Goal: Task Accomplishment & Management: Complete application form

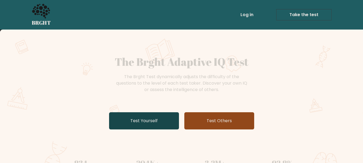
click at [170, 117] on link "Test Yourself" at bounding box center [144, 120] width 70 height 17
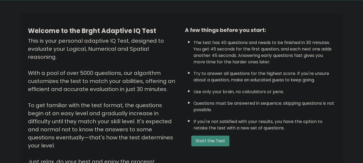
scroll to position [56, 0]
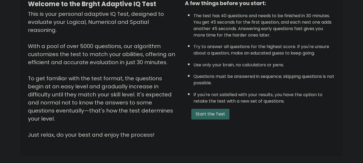
click at [225, 113] on button "Start the Test" at bounding box center [210, 114] width 38 height 11
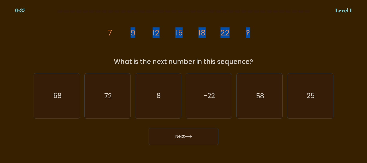
drag, startPoint x: 88, startPoint y: 26, endPoint x: 265, endPoint y: 56, distance: 179.6
click at [265, 56] on div "image/svg+xml 7 9 12 15 18 22 ? What is the next number in this sequence?" at bounding box center [183, 41] width 306 height 52
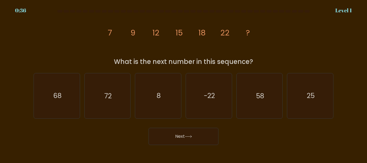
click at [265, 66] on div "What is the next number in this sequence?" at bounding box center [183, 62] width 293 height 10
drag, startPoint x: 265, startPoint y: 64, endPoint x: 98, endPoint y: 35, distance: 169.7
click at [98, 35] on div "image/svg+xml 7 9 12 15 18 22 ? What is the next number in this sequence?" at bounding box center [183, 41] width 306 height 52
copy div "7 9 12 15 18 22 ? What is the next number in this sequence?"
click at [259, 132] on div "Next" at bounding box center [183, 135] width 306 height 20
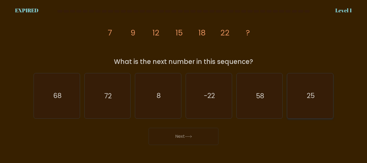
click at [296, 99] on icon "25" at bounding box center [310, 95] width 45 height 45
click at [184, 83] on input "f. 25" at bounding box center [184, 82] width 0 height 1
radio input "true"
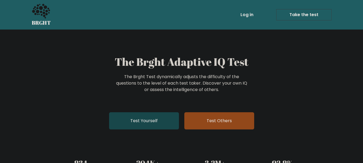
click at [143, 117] on link "Test Yourself" at bounding box center [144, 120] width 70 height 17
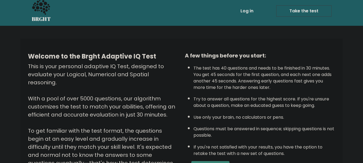
scroll to position [83, 0]
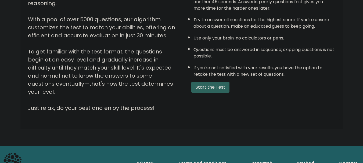
click at [226, 89] on button "Start the Test" at bounding box center [210, 87] width 38 height 11
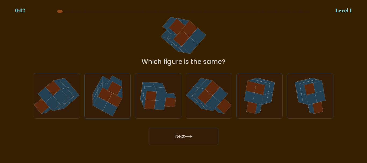
click at [112, 104] on icon at bounding box center [115, 100] width 15 height 14
click at [184, 83] on input "b." at bounding box center [184, 82] width 0 height 1
radio input "true"
click at [176, 137] on button "Next" at bounding box center [184, 136] width 70 height 17
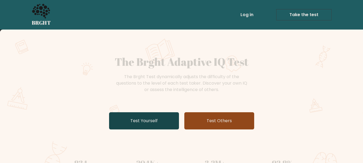
scroll to position [107, 0]
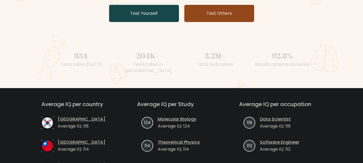
click at [138, 13] on link "Test Yourself" at bounding box center [144, 13] width 70 height 17
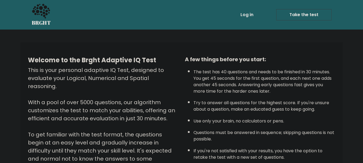
click at [295, 16] on link "Take the test" at bounding box center [303, 14] width 55 height 11
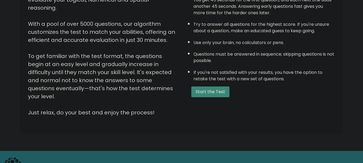
scroll to position [83, 0]
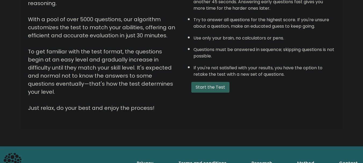
click at [210, 86] on button "Start the Test" at bounding box center [210, 87] width 38 height 11
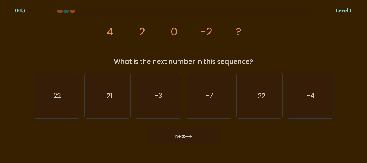
click at [315, 95] on text "-4" at bounding box center [311, 95] width 8 height 9
click at [184, 83] on input "f. -4" at bounding box center [184, 82] width 0 height 1
radio input "true"
click at [192, 142] on button "Next" at bounding box center [184, 136] width 70 height 17
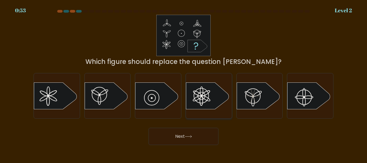
click at [199, 97] on icon at bounding box center [207, 95] width 43 height 27
click at [184, 83] on input "d." at bounding box center [184, 82] width 0 height 1
radio input "true"
click at [194, 137] on button "Next" at bounding box center [184, 136] width 70 height 17
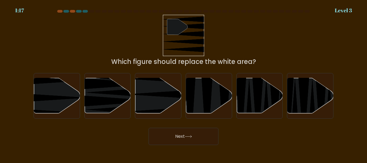
click at [184, 101] on div "d." at bounding box center [209, 95] width 51 height 45
click at [173, 104] on icon at bounding box center [158, 95] width 46 height 35
click at [184, 83] on input "c." at bounding box center [184, 82] width 0 height 1
radio input "true"
click at [183, 139] on button "Next" at bounding box center [184, 136] width 70 height 17
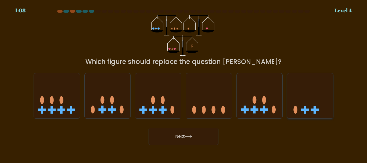
click at [307, 103] on icon at bounding box center [310, 96] width 46 height 38
click at [184, 83] on input "f." at bounding box center [184, 82] width 0 height 1
radio input "true"
click at [195, 134] on button "Next" at bounding box center [184, 136] width 70 height 17
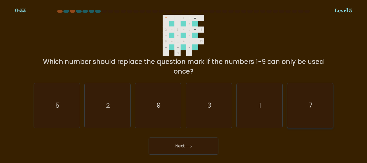
click at [327, 109] on icon "7" at bounding box center [310, 105] width 45 height 45
click at [184, 83] on input "f. 7" at bounding box center [184, 82] width 0 height 1
radio input "true"
click at [194, 147] on button "Next" at bounding box center [184, 146] width 70 height 17
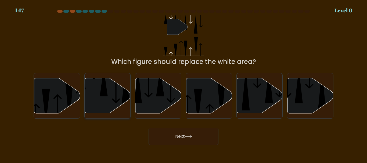
click at [117, 90] on icon at bounding box center [108, 95] width 46 height 35
click at [184, 83] on input "b." at bounding box center [184, 82] width 0 height 1
radio input "true"
click at [168, 136] on button "Next" at bounding box center [184, 136] width 70 height 17
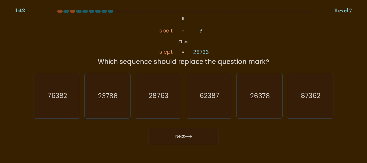
click at [116, 107] on icon "23786" at bounding box center [107, 95] width 45 height 45
click at [184, 83] on input "b. 23786" at bounding box center [184, 82] width 0 height 1
radio input "true"
click at [185, 141] on button "Next" at bounding box center [184, 136] width 70 height 17
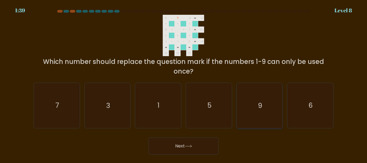
click at [254, 103] on icon "9" at bounding box center [259, 105] width 45 height 45
click at [184, 83] on input "e. 9" at bounding box center [184, 82] width 0 height 1
radio input "true"
click at [197, 150] on button "Next" at bounding box center [184, 146] width 70 height 17
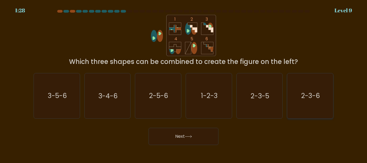
click at [319, 105] on icon "2-3-6" at bounding box center [310, 95] width 45 height 45
click at [184, 83] on input "f. 2-3-6" at bounding box center [184, 82] width 0 height 1
radio input "true"
click at [176, 142] on button "Next" at bounding box center [184, 136] width 70 height 17
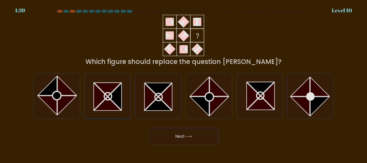
click at [110, 105] on icon at bounding box center [107, 103] width 27 height 13
click at [184, 83] on input "b." at bounding box center [184, 82] width 0 height 1
radio input "true"
click at [182, 132] on button "Next" at bounding box center [184, 136] width 70 height 17
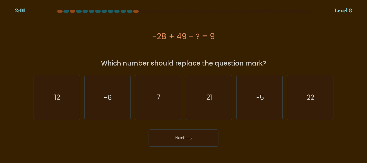
drag, startPoint x: 226, startPoint y: 37, endPoint x: 145, endPoint y: 41, distance: 81.5
click at [145, 41] on div "-28 + 49 - ? = 9" at bounding box center [184, 36] width 300 height 12
copy div "-28 + 49 - ? = 9"
click at [61, 107] on icon "12" at bounding box center [56, 97] width 45 height 45
click at [184, 83] on input "a. 12" at bounding box center [184, 82] width 0 height 1
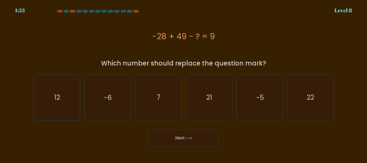
radio input "true"
click at [174, 139] on button "Next" at bounding box center [184, 138] width 70 height 17
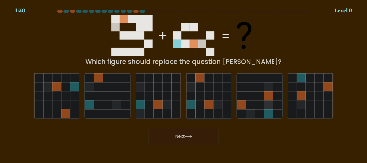
click at [218, 107] on icon at bounding box center [217, 104] width 9 height 9
click at [184, 83] on input "d." at bounding box center [184, 82] width 0 height 1
radio input "true"
click at [210, 131] on button "Next" at bounding box center [184, 136] width 70 height 17
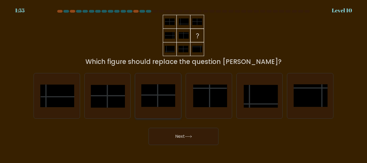
click at [158, 97] on line at bounding box center [158, 95] width 0 height 23
click at [184, 83] on input "c." at bounding box center [184, 82] width 0 height 1
radio input "true"
click at [180, 139] on button "Next" at bounding box center [184, 136] width 70 height 17
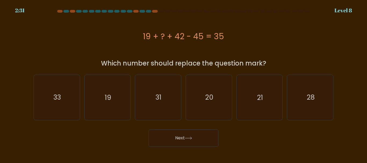
drag, startPoint x: 129, startPoint y: 35, endPoint x: 222, endPoint y: 33, distance: 93.0
click at [222, 33] on div "19 + ? + 42 - 45 = 35" at bounding box center [184, 36] width 300 height 12
copy div "19 + ? + 42 - 45 = 35"
click at [122, 101] on icon "19" at bounding box center [107, 97] width 45 height 45
click at [184, 83] on input "b. 19" at bounding box center [184, 82] width 0 height 1
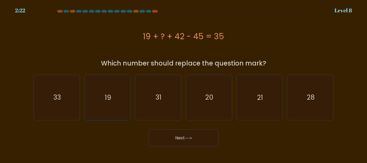
radio input "true"
click at [158, 135] on button "Next" at bounding box center [184, 138] width 70 height 17
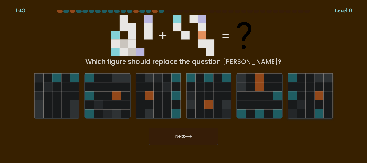
click at [301, 95] on icon at bounding box center [301, 95] width 9 height 9
click at [184, 83] on input "f." at bounding box center [184, 82] width 0 height 1
radio input "true"
click at [207, 137] on button "Next" at bounding box center [184, 136] width 70 height 17
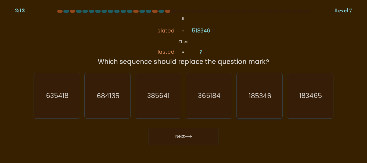
click at [257, 95] on text "185346" at bounding box center [260, 95] width 23 height 9
click at [184, 83] on input "e. 185346" at bounding box center [184, 82] width 0 height 1
radio input "true"
click at [214, 132] on button "Next" at bounding box center [184, 136] width 70 height 17
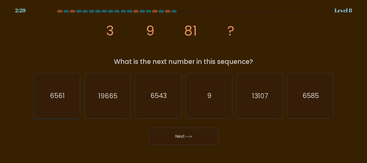
click at [56, 107] on icon "6561" at bounding box center [56, 95] width 45 height 45
click at [184, 83] on input "a. 6561" at bounding box center [184, 82] width 0 height 1
radio input "true"
click at [166, 138] on button "Next" at bounding box center [184, 136] width 70 height 17
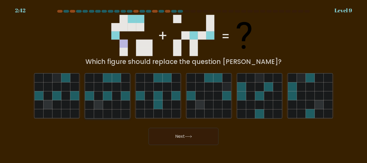
click at [116, 95] on icon at bounding box center [116, 95] width 9 height 9
click at [184, 83] on input "b." at bounding box center [184, 82] width 0 height 1
radio input "true"
click at [182, 136] on button "Next" at bounding box center [184, 136] width 70 height 17
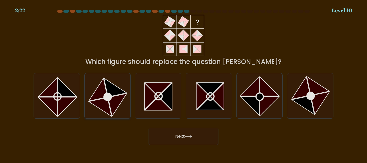
click at [114, 98] on icon at bounding box center [117, 105] width 19 height 23
click at [184, 83] on input "b." at bounding box center [184, 82] width 0 height 1
radio input "true"
click at [173, 137] on button "Next" at bounding box center [184, 136] width 70 height 17
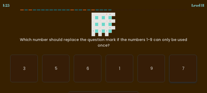
click at [184, 66] on text "7" at bounding box center [183, 69] width 2 height 6
click at [104, 48] on input "f. 7" at bounding box center [104, 47] width 0 height 1
radio input "true"
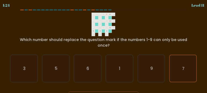
scroll to position [10, 0]
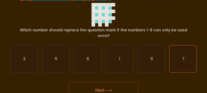
click at [88, 83] on button "Next" at bounding box center [104, 90] width 70 height 17
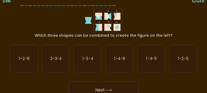
scroll to position [0, 0]
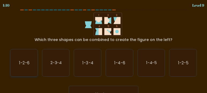
click at [29, 62] on text "1-2-6" at bounding box center [24, 63] width 10 height 6
click at [104, 48] on input "a. 1-2-6" at bounding box center [104, 47] width 0 height 1
radio input "true"
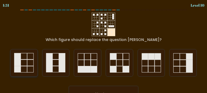
click at [16, 64] on rect at bounding box center [17, 63] width 6 height 6
click at [104, 48] on input "a." at bounding box center [104, 47] width 0 height 1
radio input "true"
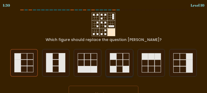
scroll to position [10, 0]
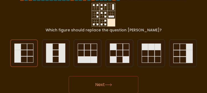
click at [112, 85] on icon at bounding box center [108, 85] width 7 height 3
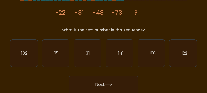
drag, startPoint x: 49, startPoint y: 11, endPoint x: 151, endPoint y: 28, distance: 103.9
click at [151, 28] on div "image/svg+xml -22 -31 -48 -73 ? What is the next number in this sequence?" at bounding box center [103, 18] width 193 height 30
copy div "-22 -31 -48 -73 ? What is the next number in this sequence?"
click at [152, 63] on icon "-106" at bounding box center [151, 53] width 27 height 27
click at [104, 38] on input "e. -106" at bounding box center [104, 37] width 0 height 1
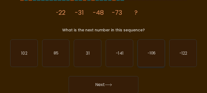
radio input "true"
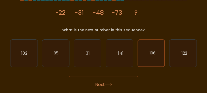
click at [117, 87] on button "Next" at bounding box center [104, 84] width 70 height 17
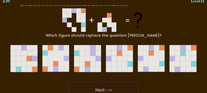
scroll to position [0, 0]
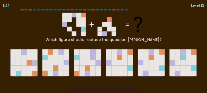
click at [149, 71] on icon at bounding box center [151, 68] width 5 height 5
click at [104, 48] on input "e." at bounding box center [104, 47] width 0 height 1
radio input "true"
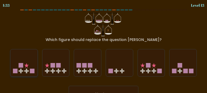
click at [31, 67] on icon at bounding box center [23, 63] width 27 height 22
click at [104, 48] on input "a." at bounding box center [104, 47] width 0 height 1
radio input "true"
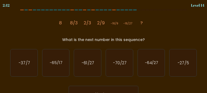
drag, startPoint x: 55, startPoint y: 17, endPoint x: 146, endPoint y: 41, distance: 93.5
click at [146, 41] on div "image/svg+xml 8 8/3 2/3 2/9 -16/9 -16/27 ? What is the next number in this sequ…" at bounding box center [103, 28] width 193 height 30
copy div "8 8/3 2/3 2/9 -16/9 -16/27 ? What is the next number in this sequence?"
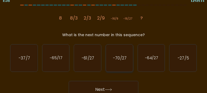
scroll to position [10, 0]
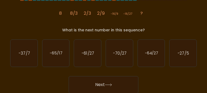
click at [156, 27] on div "image/svg+xml 8 8/3 2/3 2/9 -16/9 -16/27 ? What is the next number in this sequ…" at bounding box center [103, 18] width 193 height 30
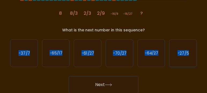
drag, startPoint x: 8, startPoint y: 42, endPoint x: 191, endPoint y: 52, distance: 183.8
click at [191, 52] on div "a. -37/7 b. -65/17 c." at bounding box center [103, 51] width 193 height 32
copy div "-37/7 b. -65/17 c. -61/27 d. -70/27 e. -64/27 f. -27/5"
click at [157, 60] on icon "-64/27" at bounding box center [151, 53] width 27 height 27
click at [104, 38] on input "e. -64/27" at bounding box center [104, 37] width 0 height 1
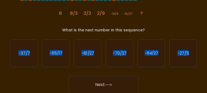
radio input "true"
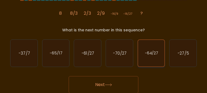
click at [157, 60] on icon "-64/27" at bounding box center [151, 53] width 27 height 27
click at [104, 38] on input "e. -64/27" at bounding box center [104, 37] width 0 height 1
click at [130, 79] on button "Next" at bounding box center [104, 84] width 70 height 17
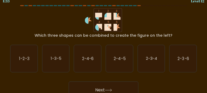
scroll to position [0, 0]
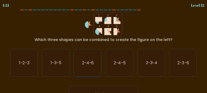
click at [88, 63] on text "2-4-6" at bounding box center [88, 63] width 12 height 6
click at [104, 48] on input "c. 2-4-6" at bounding box center [104, 47] width 0 height 1
radio input "true"
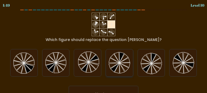
click at [119, 64] on icon at bounding box center [115, 67] width 9 height 9
click at [104, 48] on input "d." at bounding box center [104, 47] width 0 height 1
radio input "true"
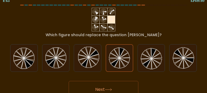
scroll to position [10, 0]
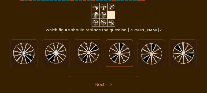
click at [124, 85] on button "Next" at bounding box center [104, 84] width 70 height 17
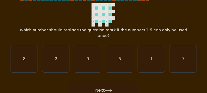
scroll to position [0, 0]
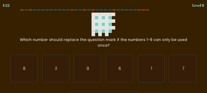
click at [149, 66] on icon "1" at bounding box center [151, 68] width 27 height 27
click at [104, 48] on input "e. 1" at bounding box center [104, 47] width 0 height 1
radio input "true"
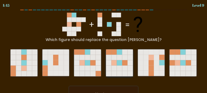
click at [126, 69] on icon at bounding box center [124, 68] width 5 height 5
click at [104, 48] on input "d." at bounding box center [104, 47] width 0 height 1
radio input "true"
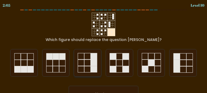
click at [85, 60] on rect at bounding box center [88, 63] width 6 height 6
click at [104, 48] on input "c." at bounding box center [104, 47] width 0 height 1
radio input "true"
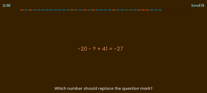
drag, startPoint x: 73, startPoint y: 49, endPoint x: 124, endPoint y: 50, distance: 51.3
click at [125, 50] on div "-20 - ? + 41 = -27" at bounding box center [100, 49] width 181 height 8
copy div "-20 - ? + 41 = -27"
click at [106, 64] on div "-20 - ? + 41 = -27" at bounding box center [100, 49] width 181 height 73
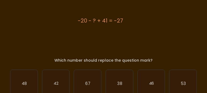
scroll to position [31, 0]
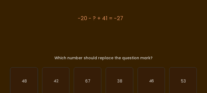
click at [32, 76] on icon "48" at bounding box center [23, 81] width 27 height 27
click at [104, 17] on input "a. 48" at bounding box center [104, 16] width 0 height 1
radio input "true"
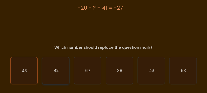
scroll to position [59, 0]
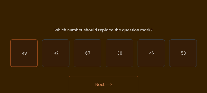
click at [98, 83] on button "Next" at bounding box center [104, 84] width 70 height 17
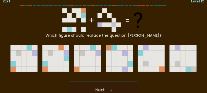
scroll to position [0, 0]
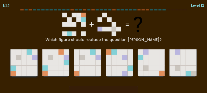
click at [18, 67] on icon at bounding box center [18, 68] width 5 height 5
click at [104, 48] on input "a." at bounding box center [104, 47] width 0 height 1
radio input "true"
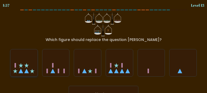
click at [30, 63] on icon at bounding box center [23, 63] width 27 height 22
click at [104, 48] on input "a." at bounding box center [104, 47] width 0 height 1
radio input "true"
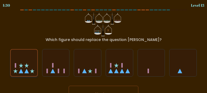
click at [18, 72] on icon at bounding box center [24, 63] width 27 height 22
click at [104, 48] on input "a." at bounding box center [104, 47] width 0 height 1
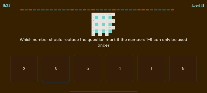
click at [54, 69] on icon "6" at bounding box center [55, 68] width 27 height 27
click at [104, 48] on input "b. 6" at bounding box center [104, 47] width 0 height 1
radio input "true"
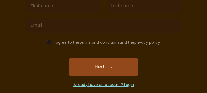
scroll to position [84, 0]
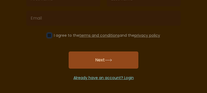
click at [48, 37] on input "checkbox" at bounding box center [49, 35] width 4 height 4
checkbox input "true"
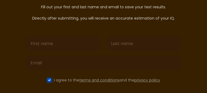
scroll to position [46, 0]
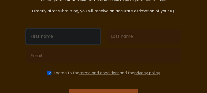
click at [53, 37] on input "text" at bounding box center [63, 36] width 74 height 15
type input "Sharmen"
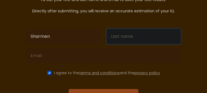
click at [129, 37] on input "text" at bounding box center [144, 36] width 74 height 15
type input "Casona"
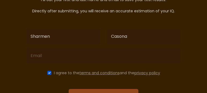
click at [86, 64] on div at bounding box center [103, 55] width 161 height 19
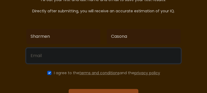
click at [85, 61] on input "email" at bounding box center [103, 55] width 155 height 15
type input "[EMAIL_ADDRESS][DOMAIN_NAME]"
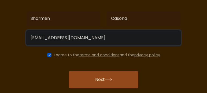
scroll to position [84, 0]
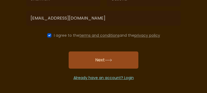
click at [95, 65] on button "Next" at bounding box center [104, 60] width 70 height 17
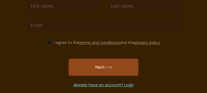
scroll to position [99, 0]
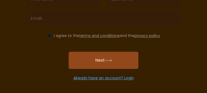
click at [103, 76] on link "Already have an account? Login" at bounding box center [104, 78] width 60 height 5
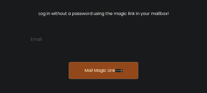
scroll to position [67, 0]
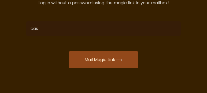
type input "casonasharmen@gmail.com"
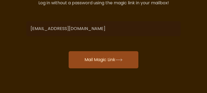
click at [91, 56] on button "Mail Magic Link" at bounding box center [104, 59] width 70 height 17
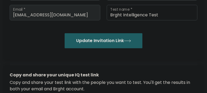
scroll to position [107, 0]
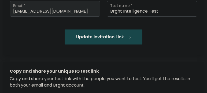
click at [87, 40] on button "Update Invitation Link" at bounding box center [104, 37] width 78 height 15
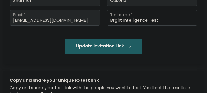
scroll to position [107, 0]
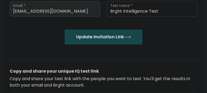
click at [123, 37] on button "Update Invitation Link" at bounding box center [104, 37] width 78 height 15
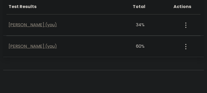
scroll to position [246, 0]
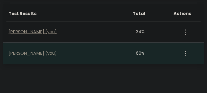
click at [103, 54] on div "Sharmen Casona (you)" at bounding box center [62, 53] width 115 height 6
click at [186, 54] on icon "button" at bounding box center [186, 53] width 1 height 5
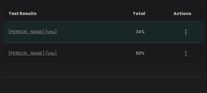
click at [188, 31] on div "View Profile" at bounding box center [186, 32] width 26 height 17
click at [186, 32] on icon "button" at bounding box center [186, 32] width 1 height 5
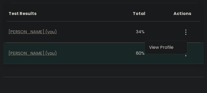
click at [185, 56] on button "button" at bounding box center [186, 53] width 4 height 17
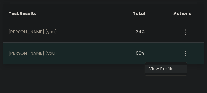
click at [168, 72] on link "View Profile" at bounding box center [166, 69] width 42 height 9
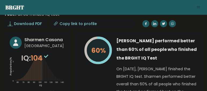
scroll to position [31, 0]
